Goal: Task Accomplishment & Management: Manage account settings

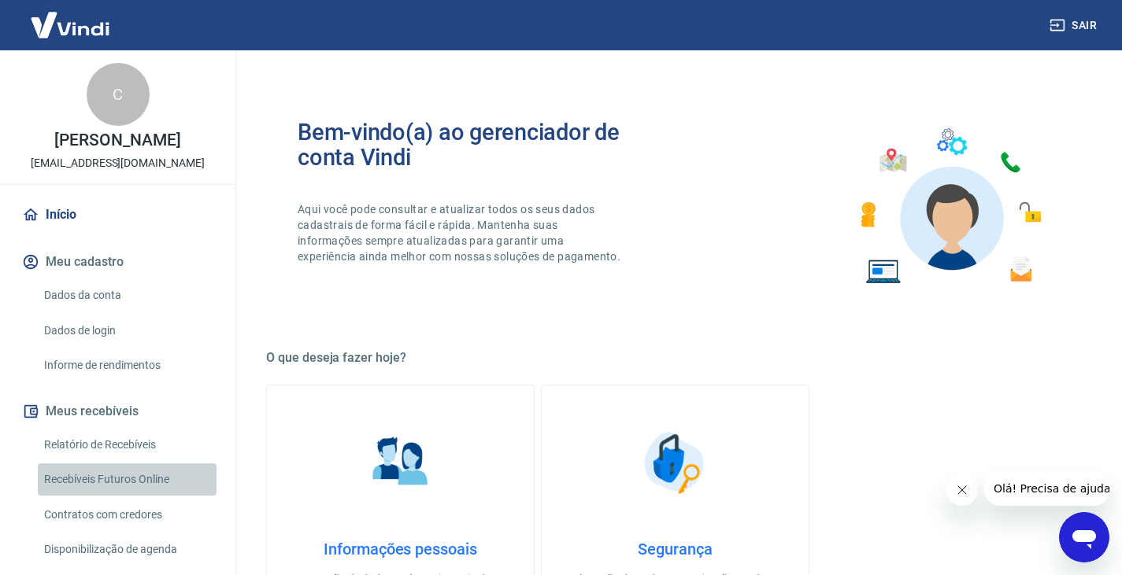
click at [145, 494] on link "Recebíveis Futuros Online" at bounding box center [127, 480] width 179 height 32
click at [1103, 24] on div "Sair" at bounding box center [561, 25] width 1122 height 50
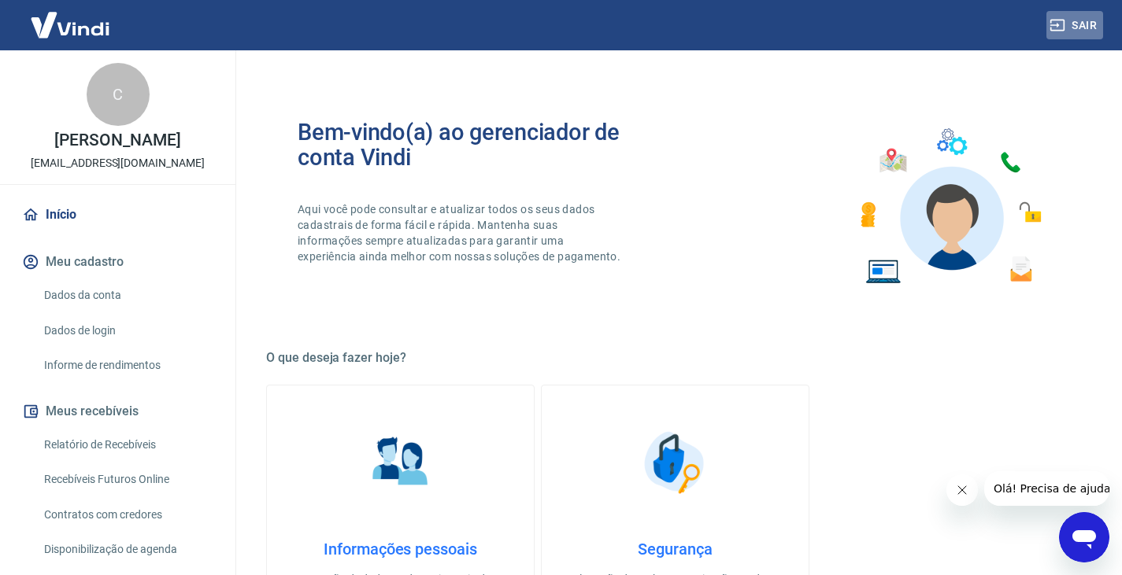
click at [1074, 24] on button "Sair" at bounding box center [1074, 25] width 57 height 29
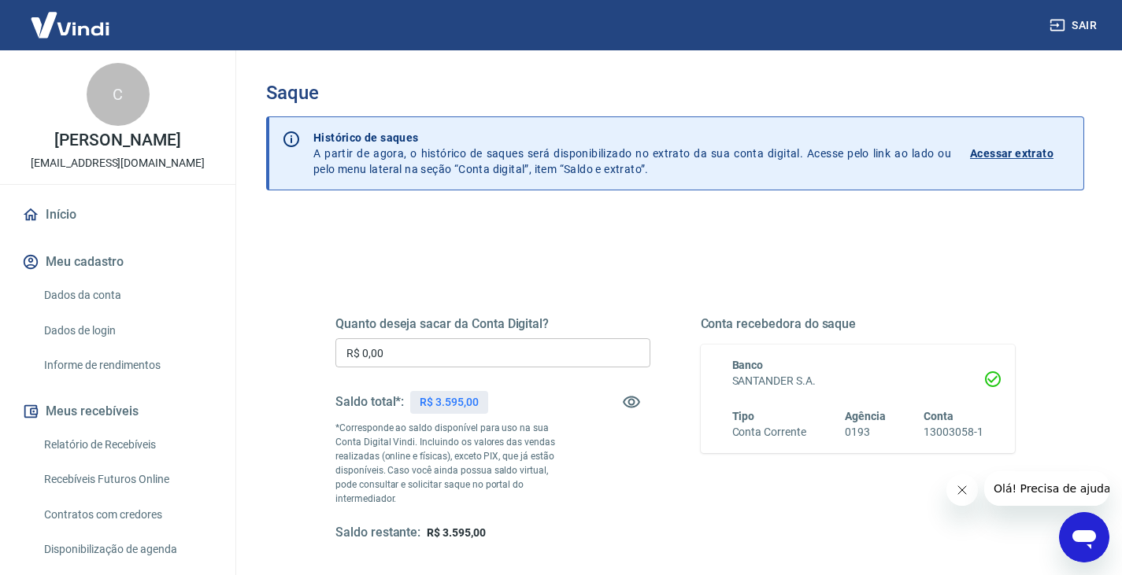
click at [1064, 25] on icon "button" at bounding box center [1057, 26] width 14 height 12
